Goal: Transaction & Acquisition: Book appointment/travel/reservation

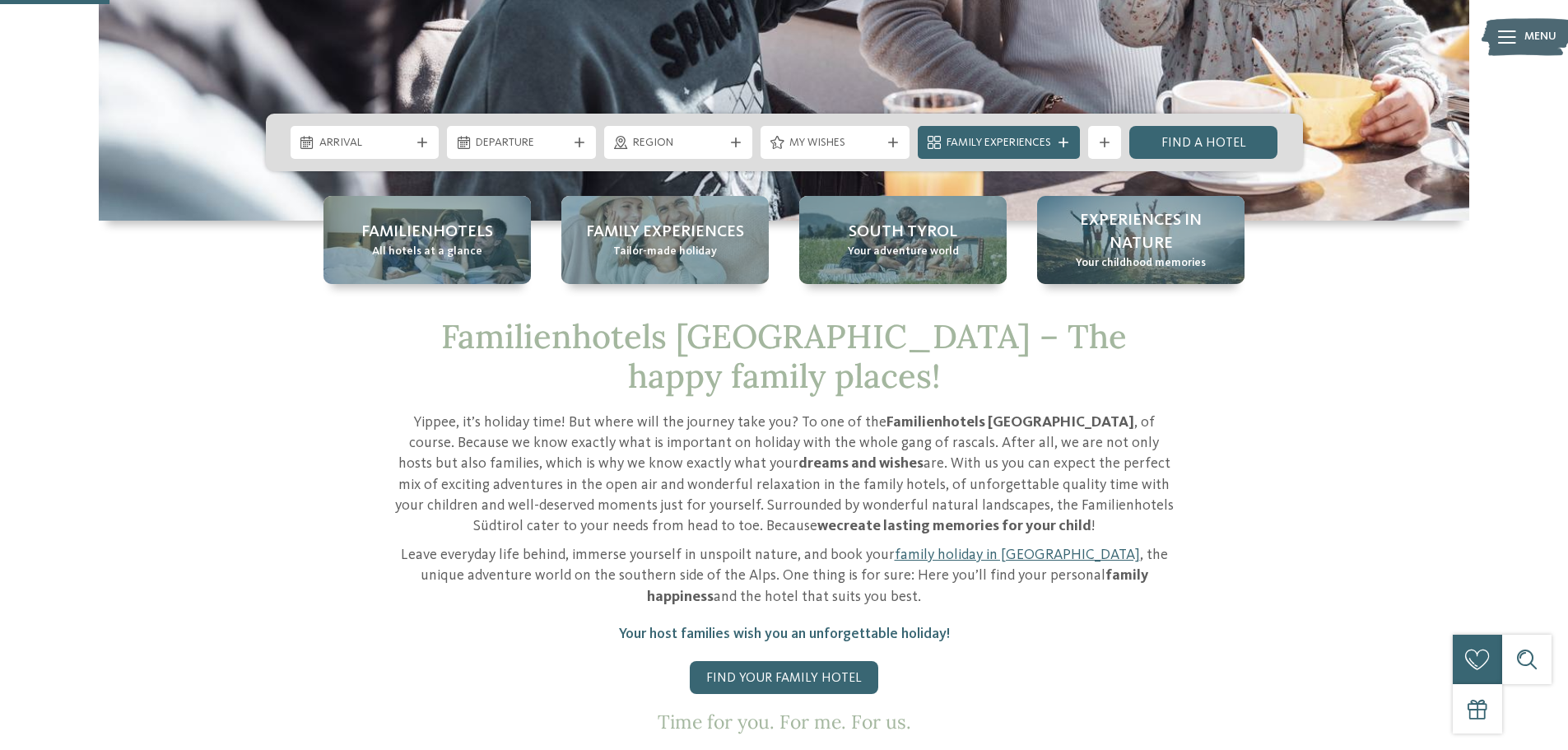
scroll to position [494, 0]
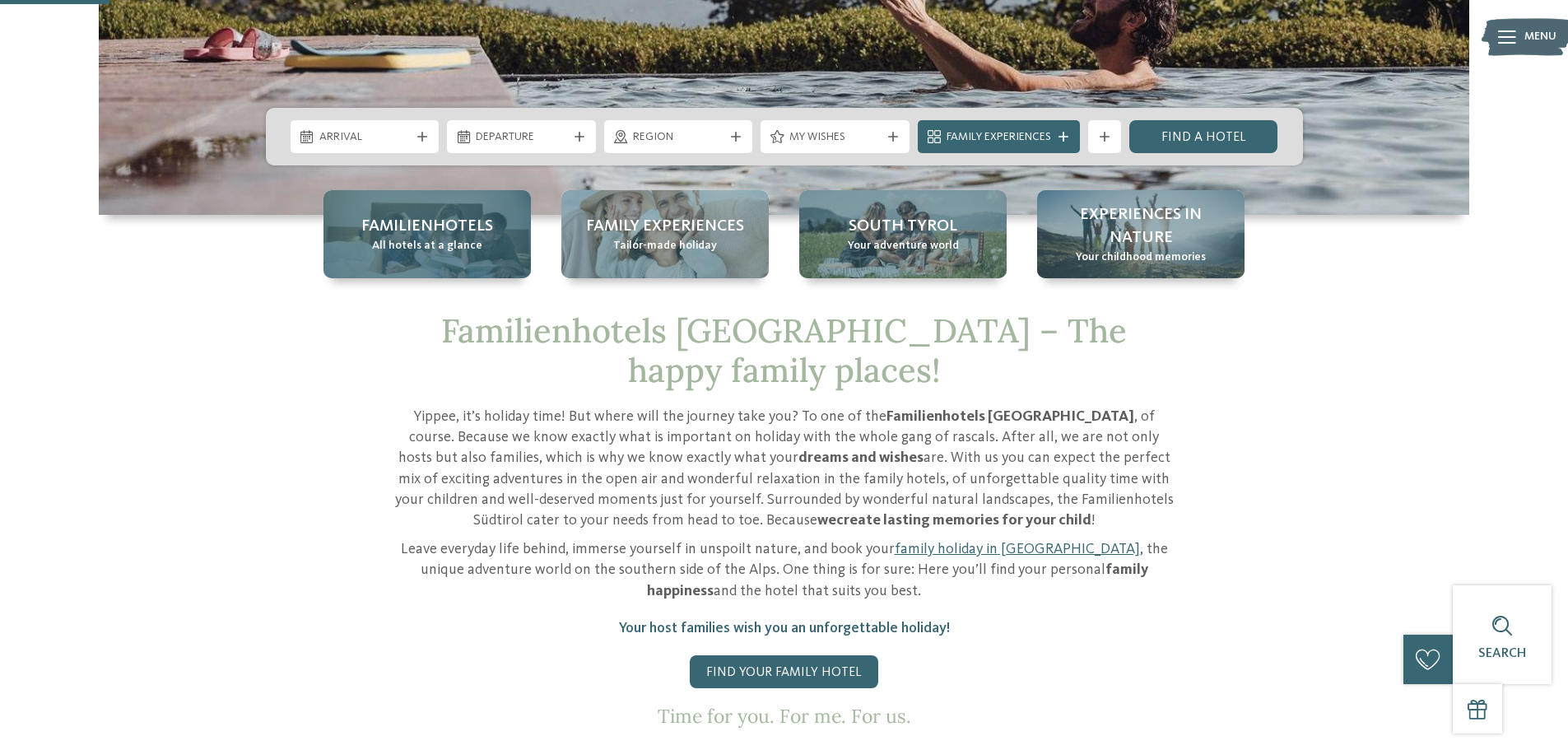
click at [490, 243] on div "Familienhotels All hotels at a glance" at bounding box center [426, 234] width 207 height 88
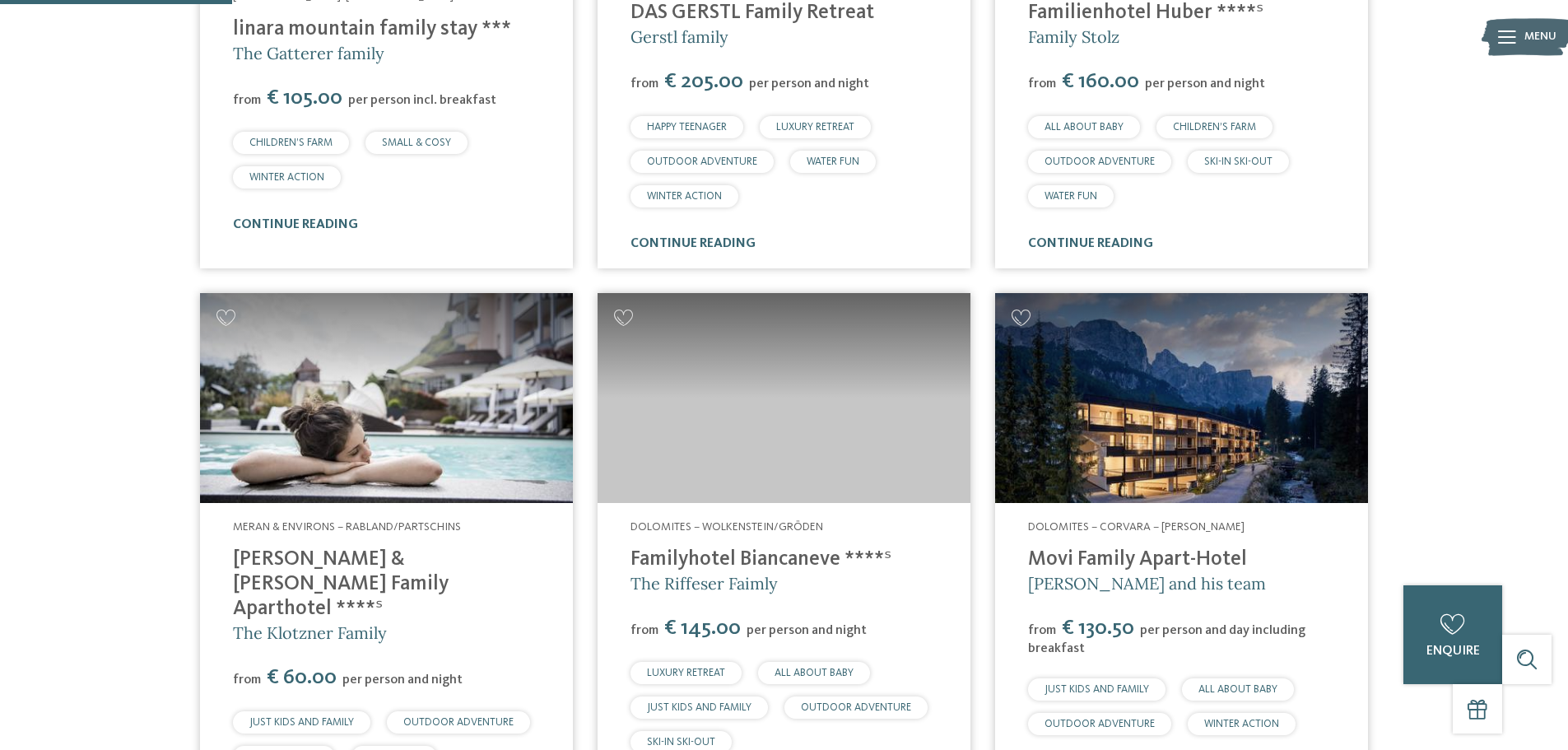
scroll to position [1399, 0]
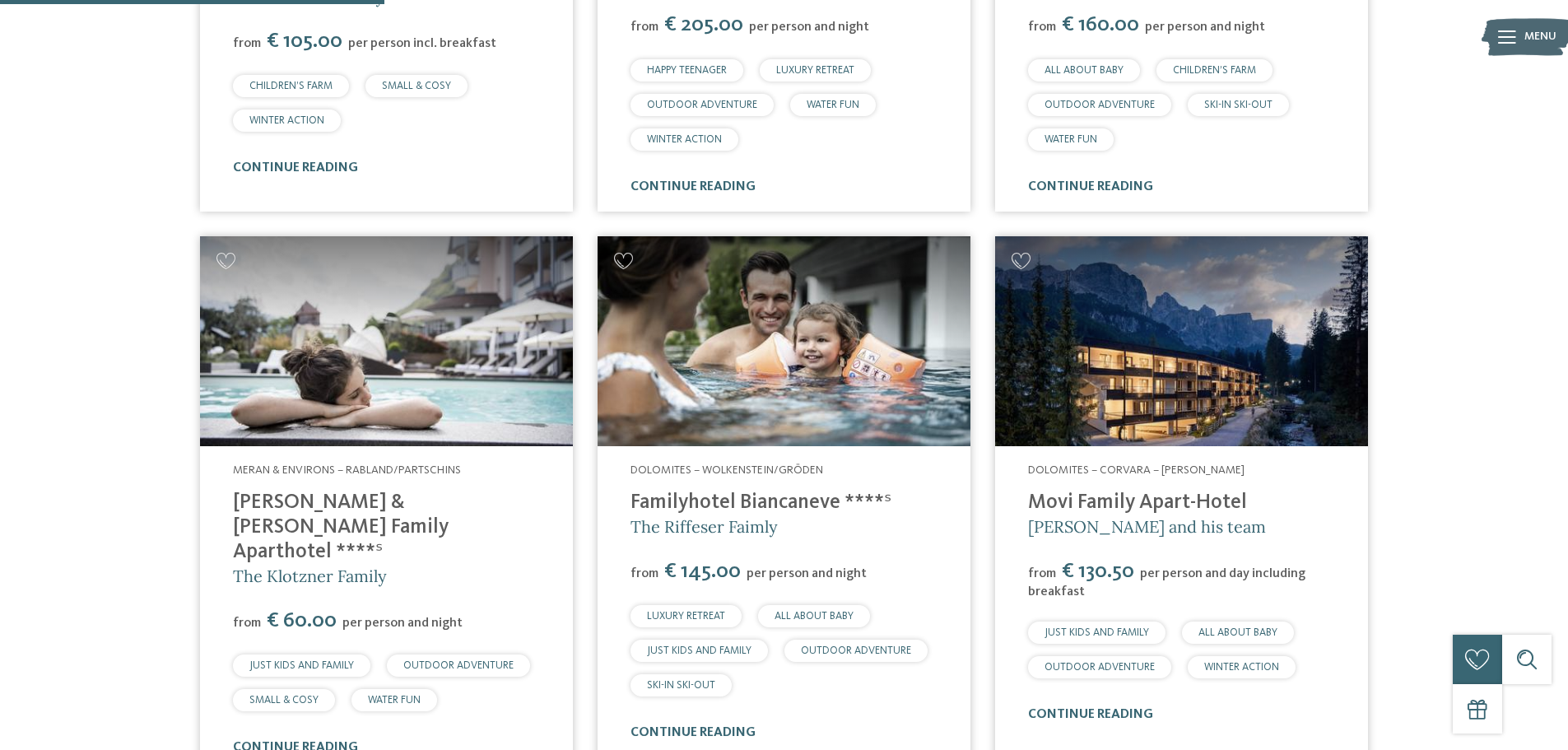
click at [715, 293] on img at bounding box center [784, 341] width 373 height 210
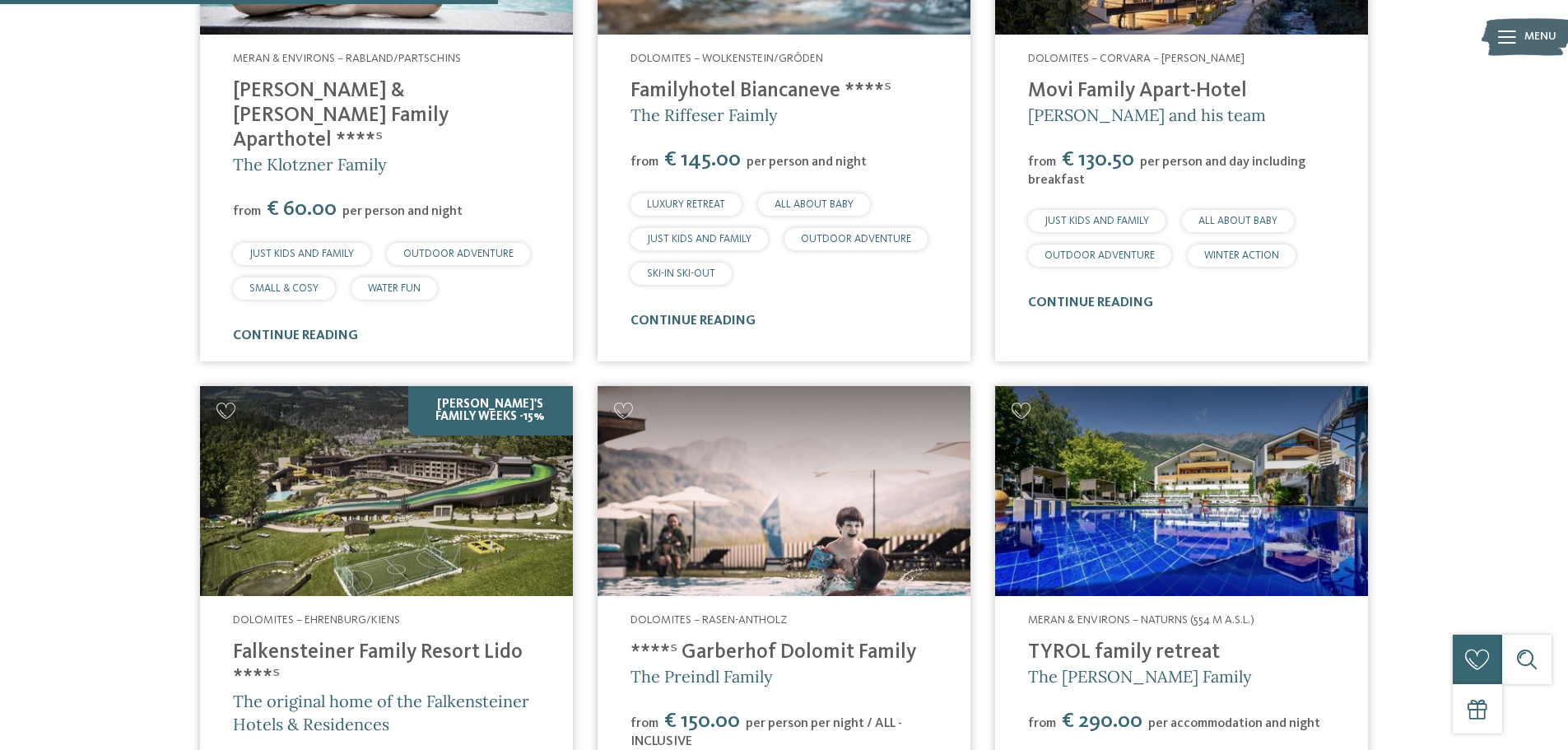
scroll to position [1893, 0]
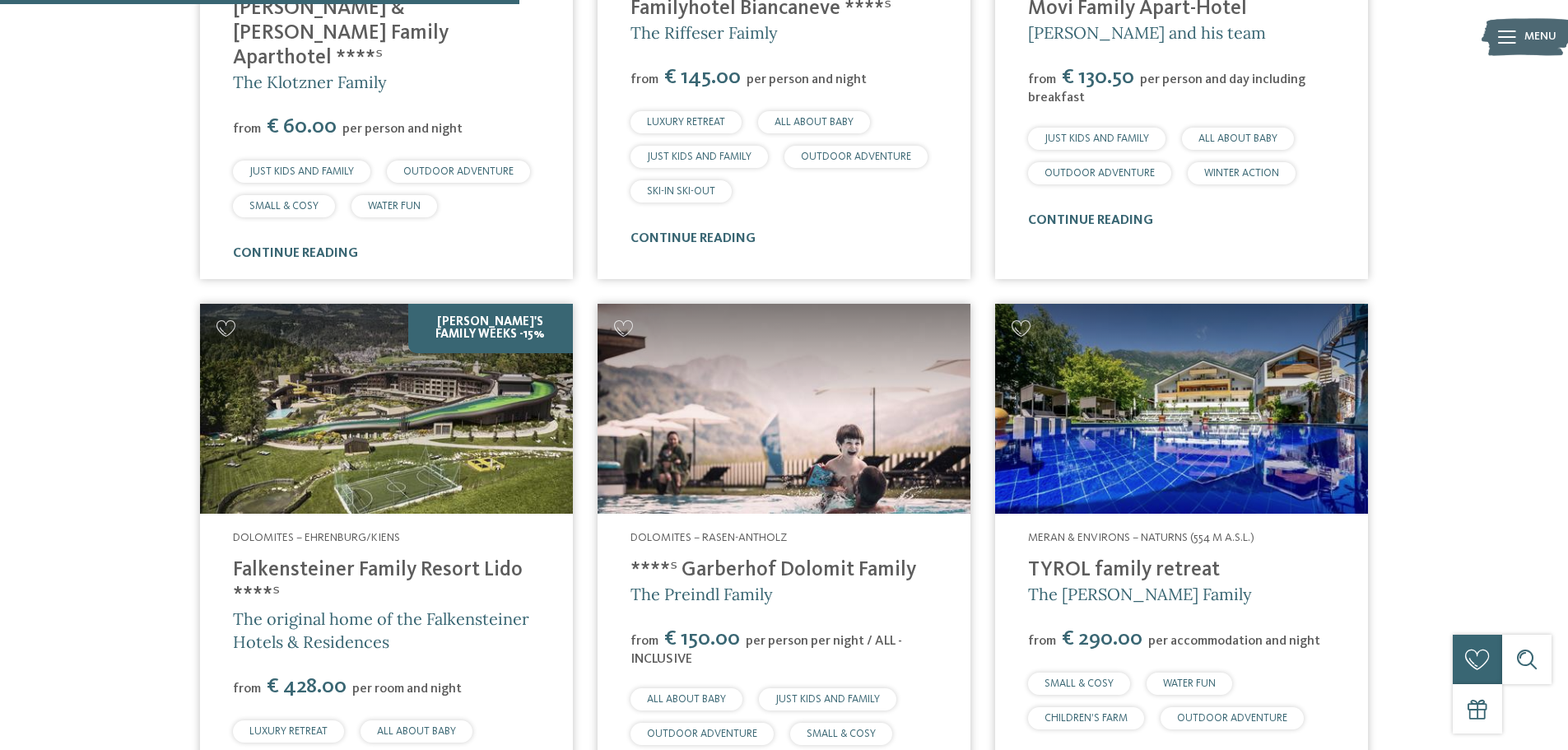
click at [898, 363] on img at bounding box center [784, 408] width 373 height 210
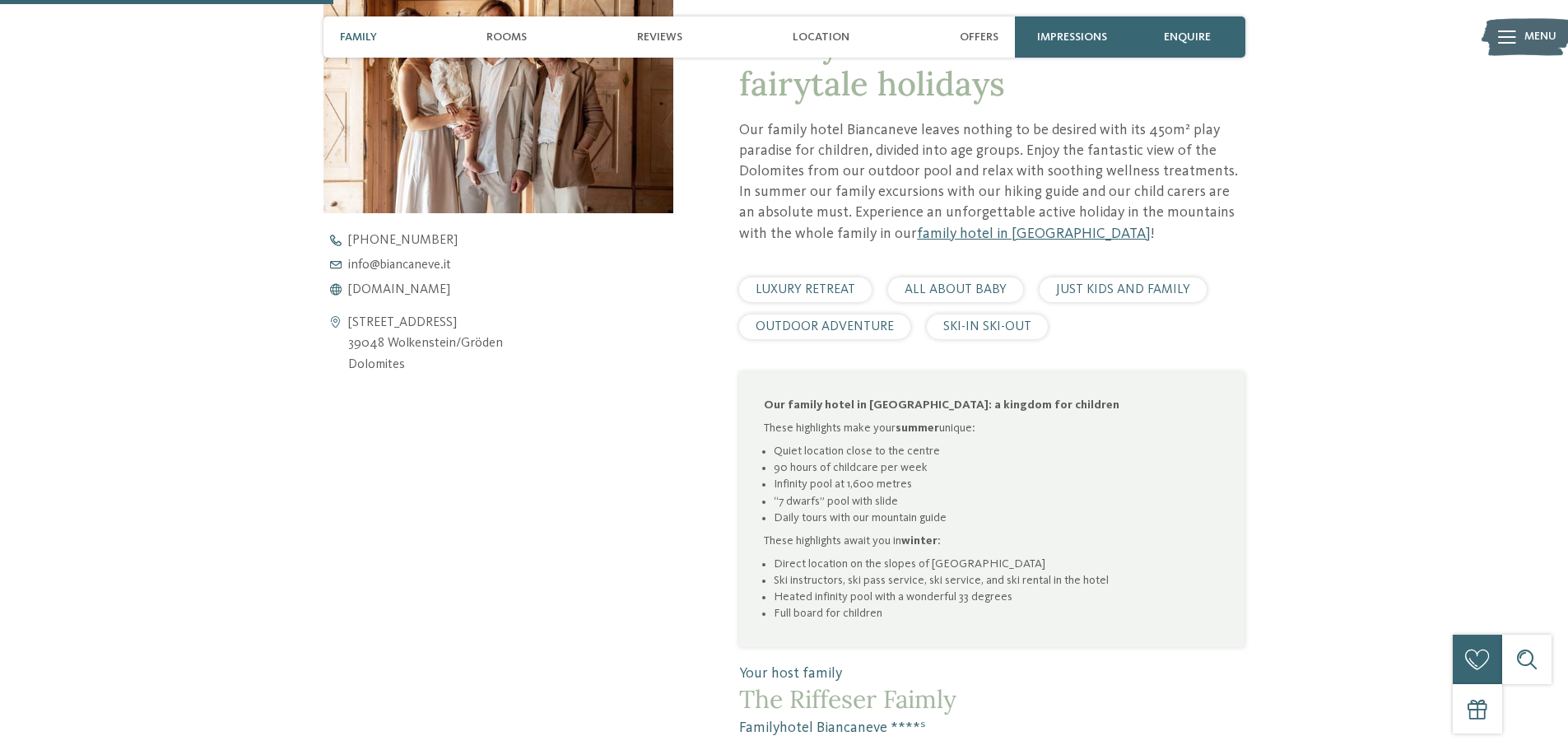
scroll to position [411, 0]
